Goal: Find specific page/section: Find specific page/section

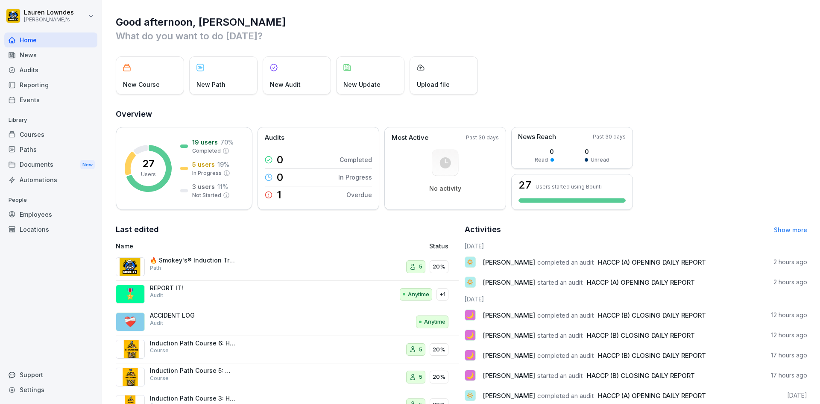
click at [29, 67] on div "Audits" at bounding box center [50, 69] width 93 height 15
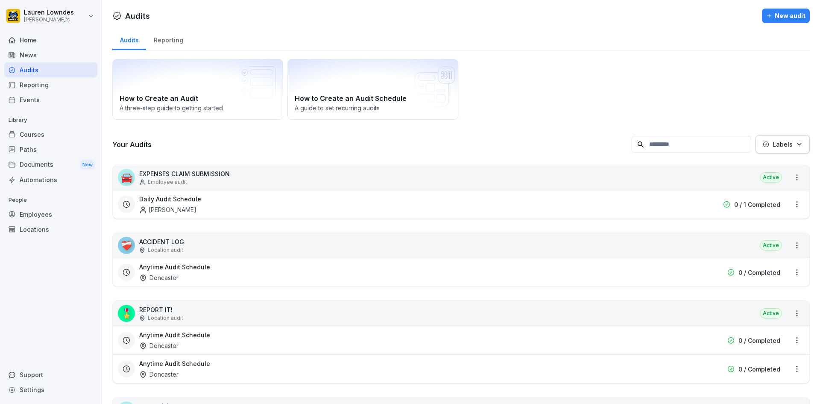
click at [35, 84] on div "Reporting" at bounding box center [50, 84] width 93 height 15
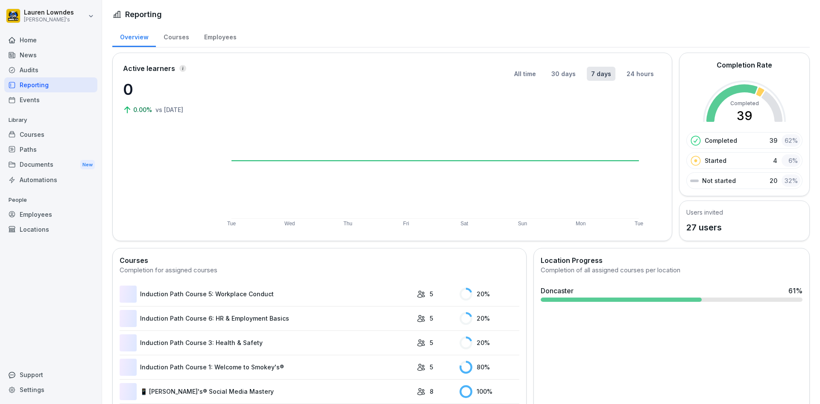
click at [32, 40] on div "Home" at bounding box center [50, 39] width 93 height 15
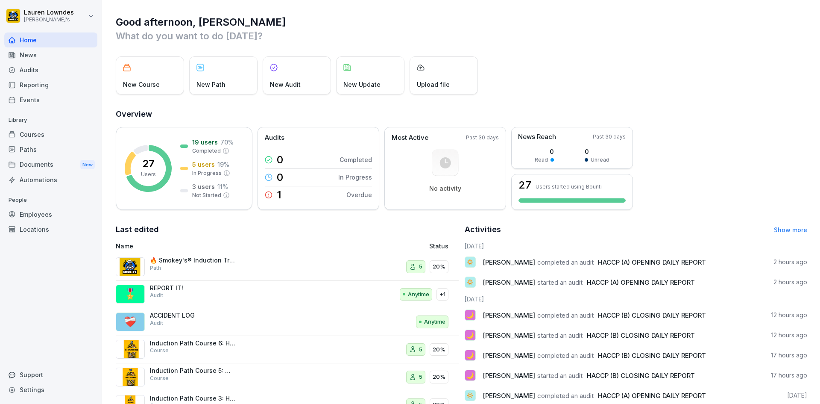
click at [41, 68] on div "Audits" at bounding box center [50, 69] width 93 height 15
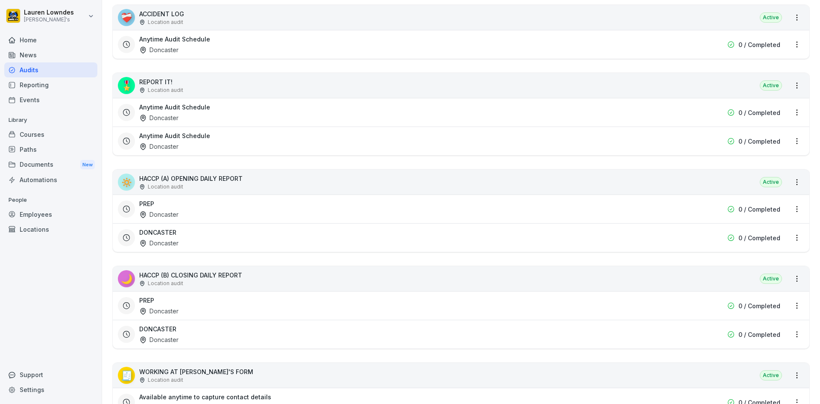
scroll to position [214, 0]
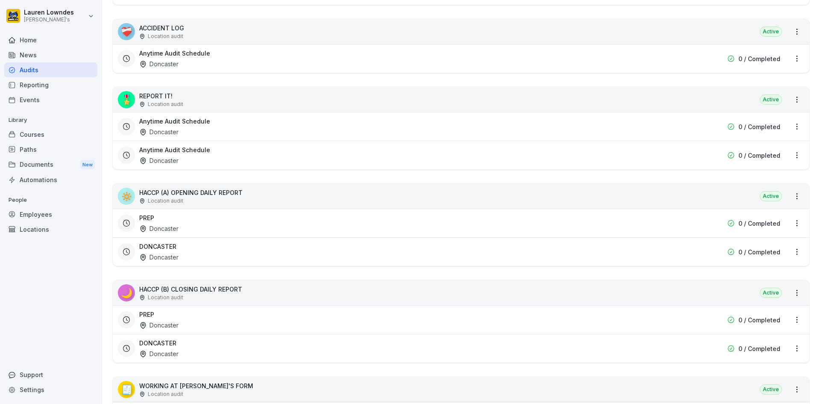
click at [124, 202] on div "🔅" at bounding box center [126, 195] width 17 height 17
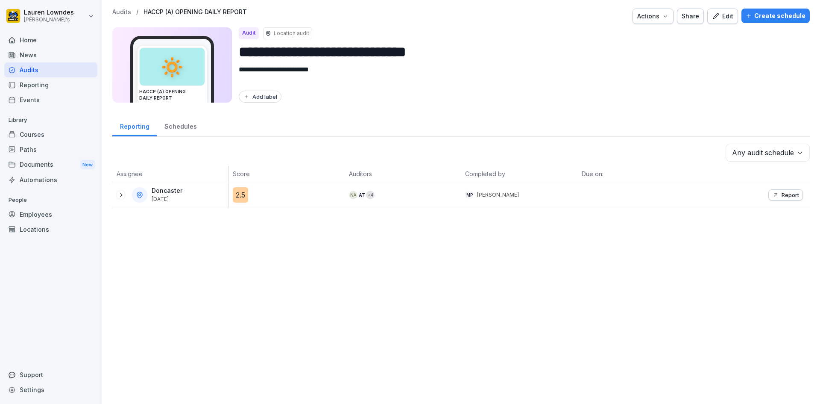
click at [121, 199] on div at bounding box center [121, 194] width 9 height 9
click at [120, 194] on icon at bounding box center [120, 194] width 7 height 7
click at [122, 194] on icon at bounding box center [120, 194] width 7 height 7
click at [122, 195] on icon at bounding box center [120, 194] width 7 height 7
click at [788, 194] on p "Report" at bounding box center [790, 194] width 18 height 7
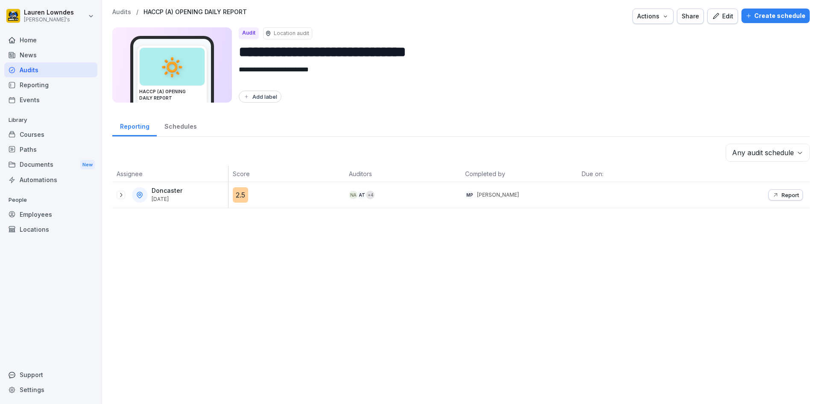
click at [117, 193] on icon at bounding box center [120, 194] width 7 height 7
